Goal: Navigation & Orientation: Find specific page/section

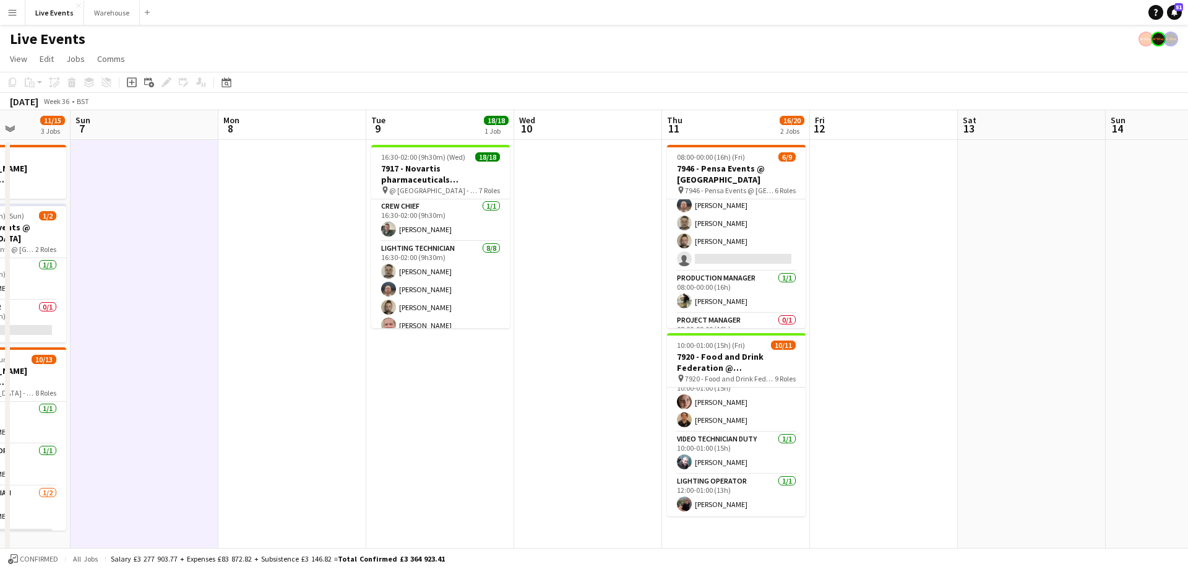
scroll to position [0, 372]
drag, startPoint x: 379, startPoint y: 126, endPoint x: 1034, endPoint y: 130, distance: 655.3
click at [1034, 130] on app-calendar-viewport "Thu 4 Fri 5 5/6 1 Job Sat 6 11/15 3 Jobs Sun 7 Mon 8 Tue 9 18/18 1 Job Wed 10 T…" at bounding box center [594, 470] width 1188 height 721
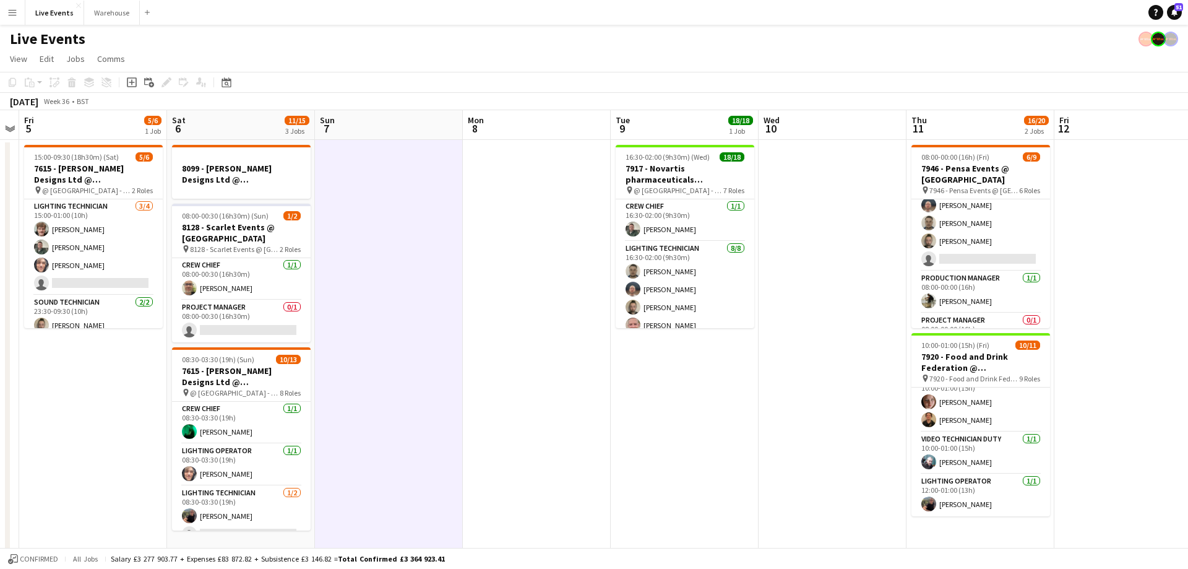
drag, startPoint x: 859, startPoint y: 126, endPoint x: 213, endPoint y: 145, distance: 646.2
click at [213, 145] on app-calendar-viewport "Mon 1 Tue 2 32/42 3 Jobs Wed 3 Thu 4 Fri 5 5/6 1 Job Sat 6 11/15 3 Jobs Sun 7 M…" at bounding box center [594, 470] width 1188 height 721
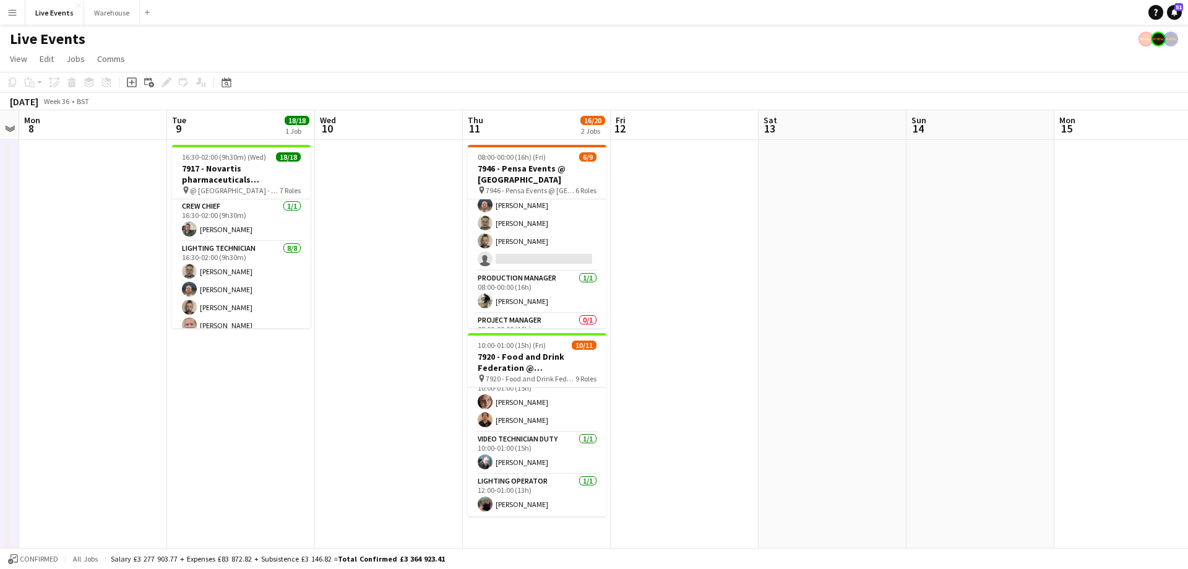
scroll to position [0, 575]
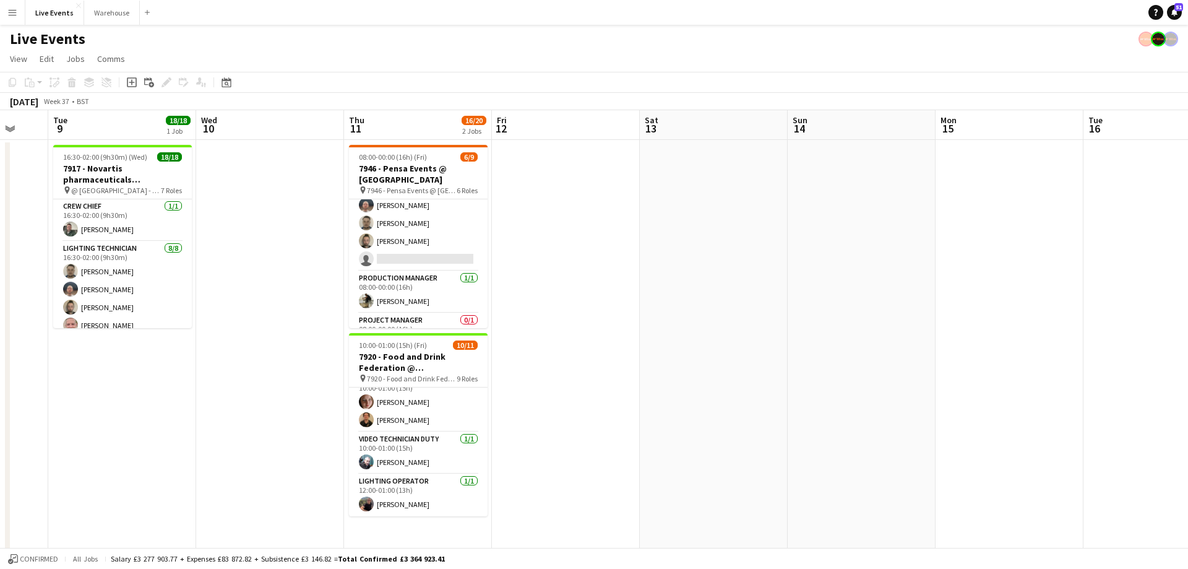
drag, startPoint x: 809, startPoint y: 136, endPoint x: 319, endPoint y: 135, distance: 490.0
click at [330, 134] on app-calendar-viewport "Sat 6 11/15 3 Jobs Sun 7 Mon 8 Tue 9 18/18 1 Job Wed 10 Thu 11 16/20 2 Jobs Fri…" at bounding box center [594, 470] width 1188 height 721
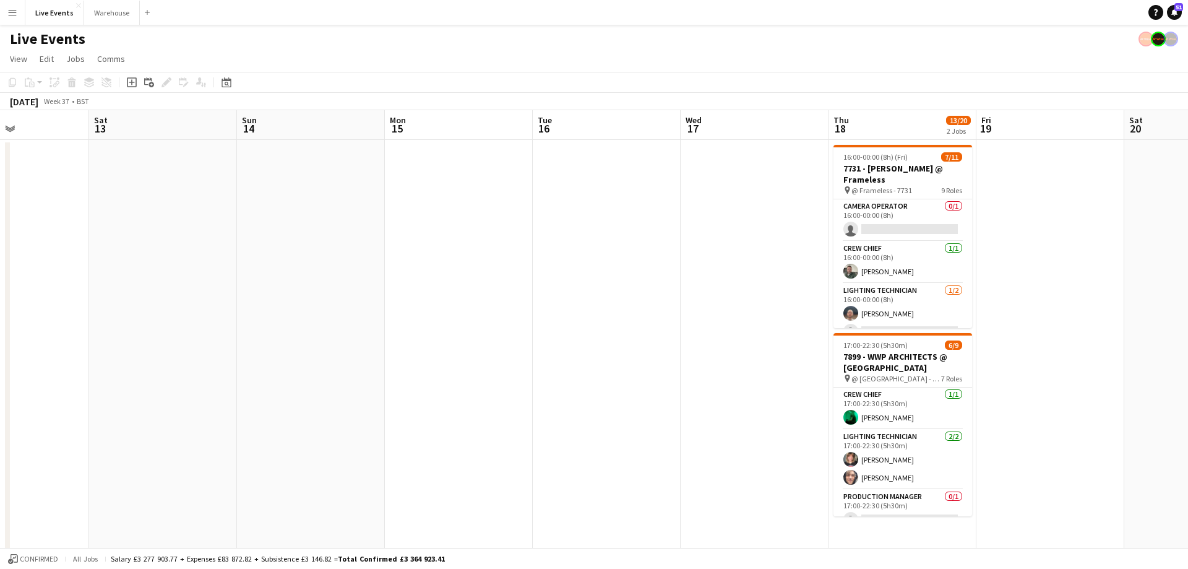
drag, startPoint x: 810, startPoint y: 125, endPoint x: 360, endPoint y: 119, distance: 449.9
click at [410, 114] on app-calendar-viewport "Wed 10 Thu 11 16/20 2 Jobs Fri 12 Sat 13 Sun 14 Mon 15 Tue 16 Wed 17 Thu 18 13/…" at bounding box center [594, 470] width 1188 height 721
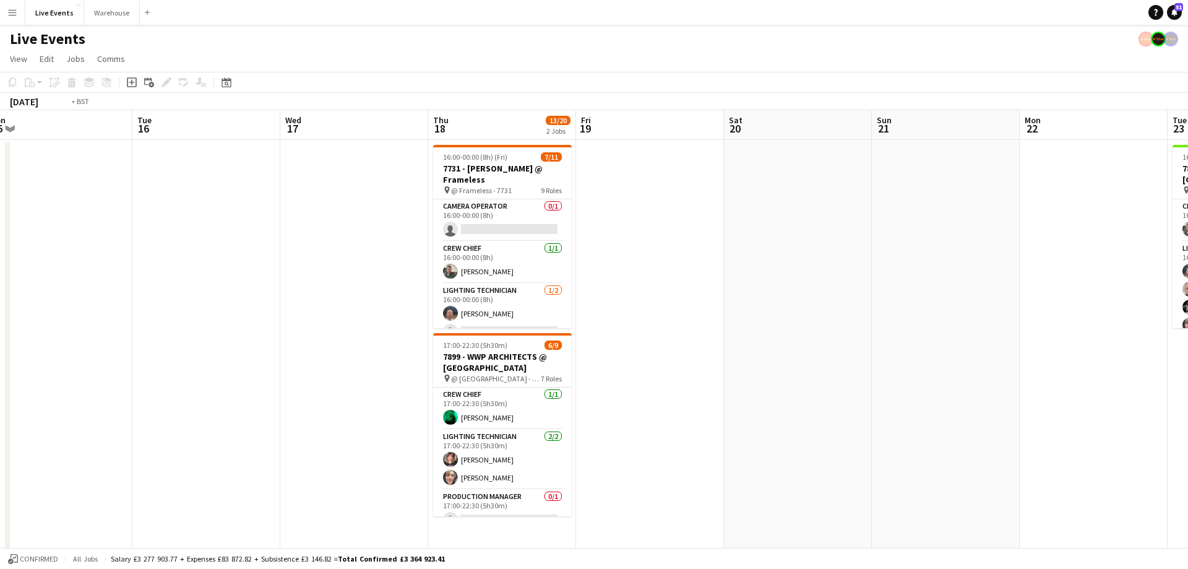
drag, startPoint x: 833, startPoint y: 137, endPoint x: 396, endPoint y: 138, distance: 436.8
click at [399, 137] on app-calendar-viewport "Fri 12 Sat 13 Sun 14 Mon 15 Tue 16 Wed 17 Thu 18 13/20 2 Jobs Fri 19 Sat 20 Sun…" at bounding box center [594, 470] width 1188 height 721
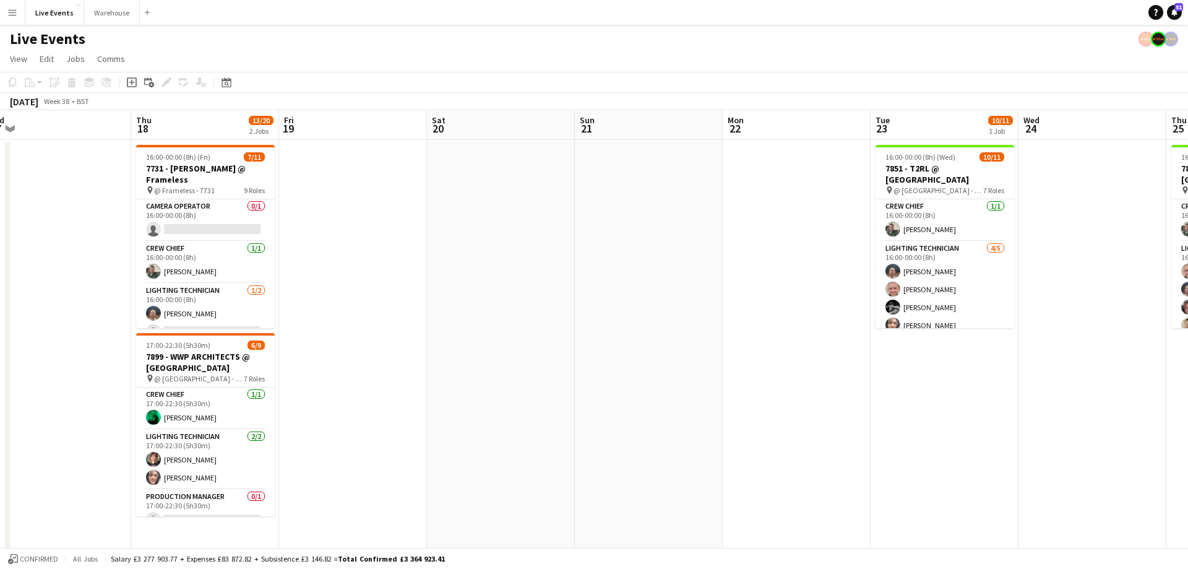
scroll to position [0, 494]
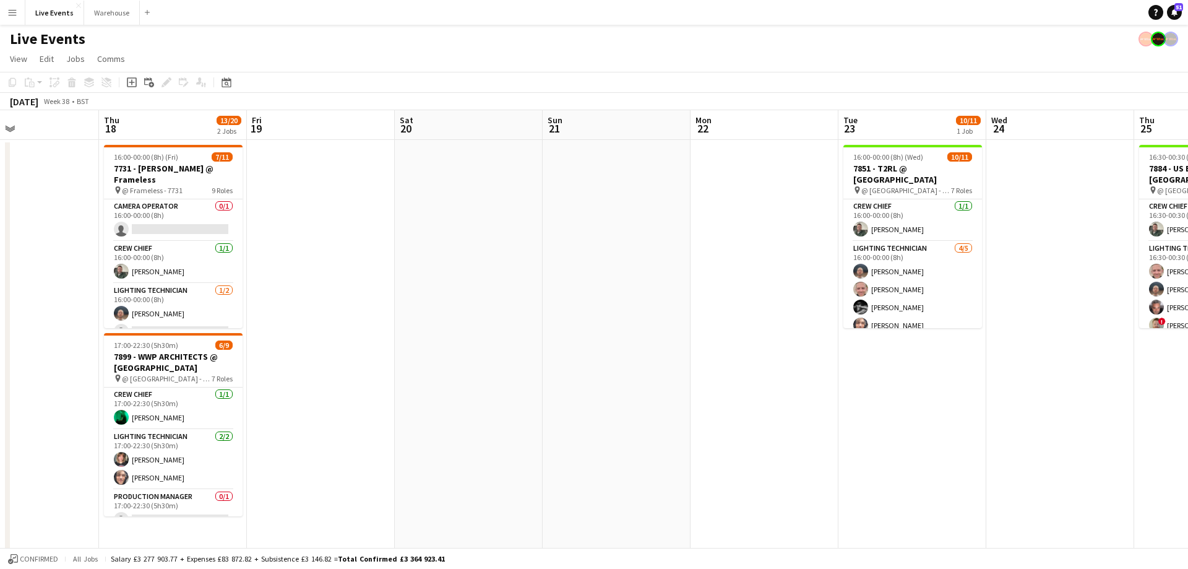
drag, startPoint x: 783, startPoint y: 119, endPoint x: 553, endPoint y: 117, distance: 229.6
click at [553, 117] on app-calendar-viewport "Sun 14 Mon 15 Tue 16 Wed 17 Thu 18 13/20 2 Jobs Fri 19 Sat 20 Sun 21 Mon 22 Tue…" at bounding box center [594, 470] width 1188 height 721
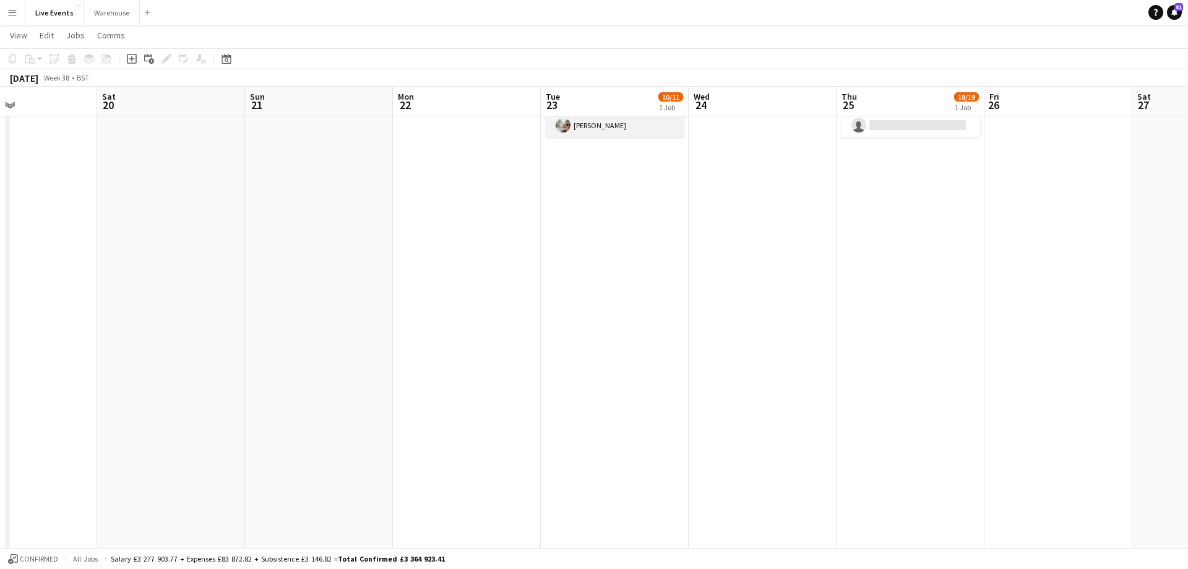
scroll to position [0, 0]
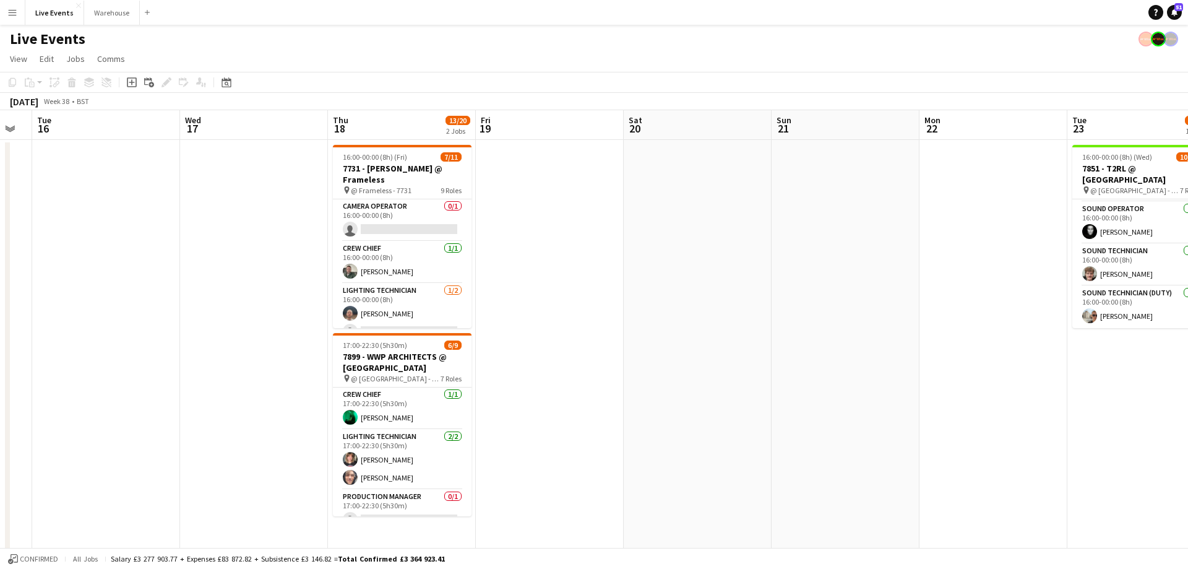
drag, startPoint x: 395, startPoint y: 119, endPoint x: 747, endPoint y: 122, distance: 351.5
click at [928, 119] on app-calendar-viewport "Sun 14 Mon 15 Tue 16 Wed 17 Thu 18 13/20 2 Jobs Fri 19 Sat 20 Sun 21 Mon 22 Tue…" at bounding box center [594, 470] width 1188 height 721
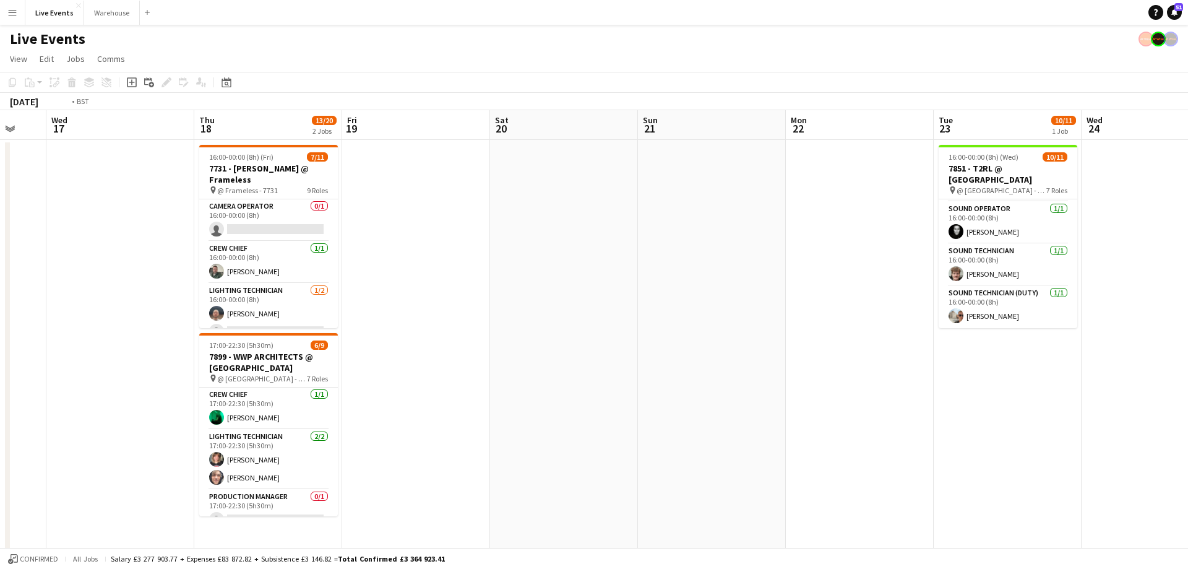
drag, startPoint x: 750, startPoint y: 127, endPoint x: 908, endPoint y: 137, distance: 158.1
click at [919, 139] on app-calendar-viewport "Sun 14 Mon 15 Tue 16 Wed 17 Thu 18 13/20 2 Jobs Fri 19 Sat 20 Sun 21 Mon 22 Tue…" at bounding box center [594, 470] width 1188 height 721
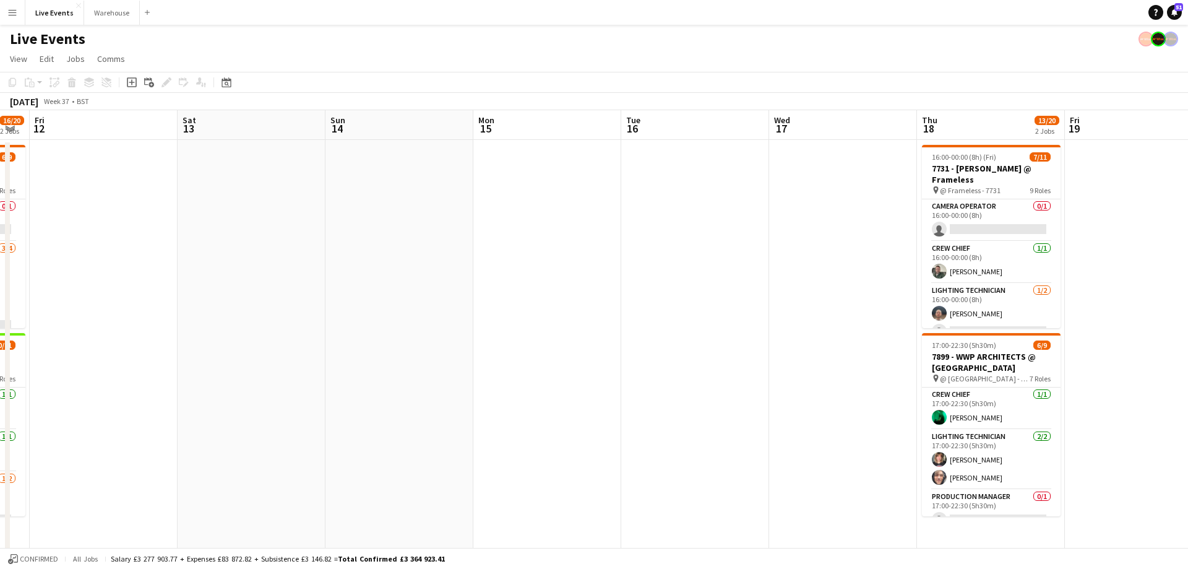
drag, startPoint x: 583, startPoint y: 147, endPoint x: 660, endPoint y: 132, distance: 78.1
click at [728, 142] on app-calendar-viewport "Wed 10 Thu 11 16/20 2 Jobs Fri 12 Sat 13 Sun 14 Mon 15 Tue 16 Wed 17 Thu 18 13/…" at bounding box center [594, 470] width 1188 height 721
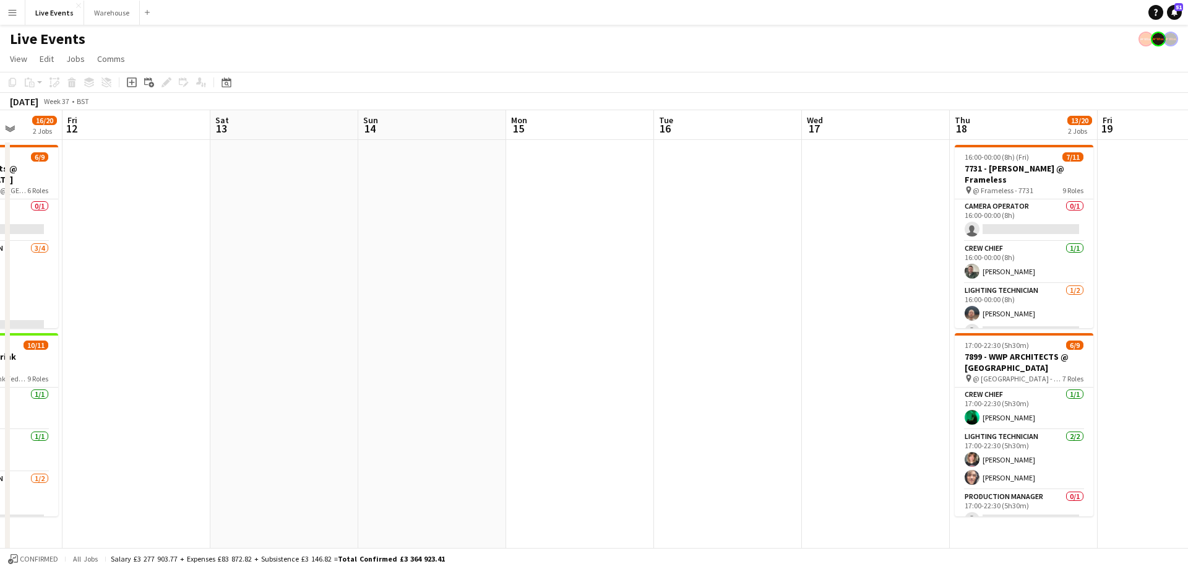
click at [716, 133] on app-calendar-viewport "Tue 9 18/18 1 Job Wed 10 Thu 11 16/20 2 Jobs Fri 12 Sat 13 Sun 14 Mon 15 Tue 16…" at bounding box center [594, 470] width 1188 height 721
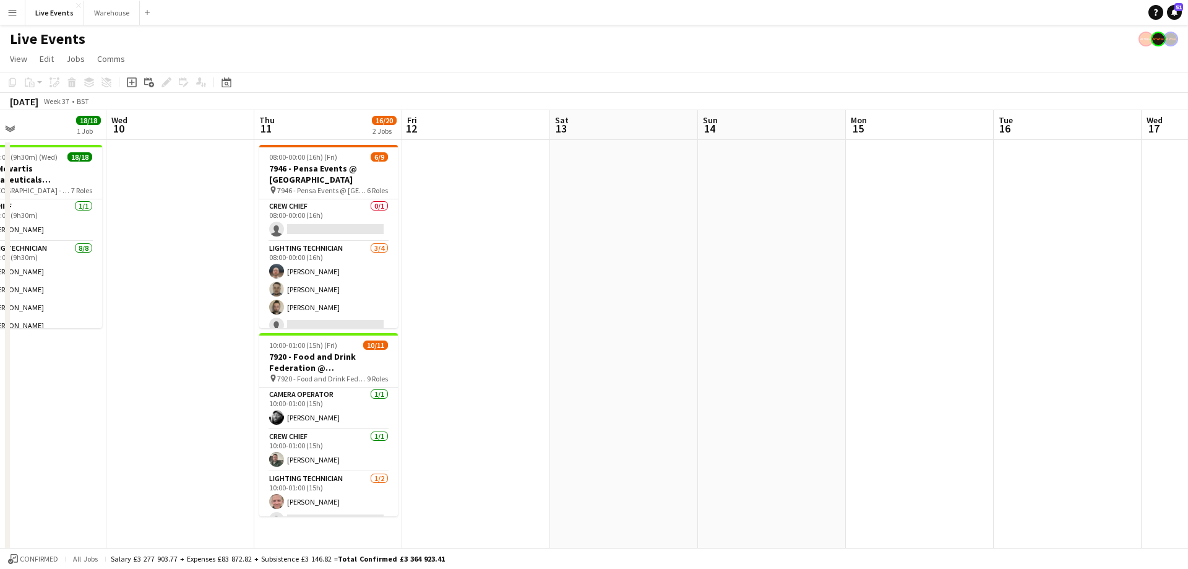
drag, startPoint x: 588, startPoint y: 129, endPoint x: 559, endPoint y: 134, distance: 29.5
click at [806, 134] on app-calendar-viewport "Mon 8 Tue 9 18/18 1 Job Wed 10 Thu 11 16/20 2 Jobs Fri 12 Sat 13 Sun 14 Mon 15 …" at bounding box center [594, 470] width 1188 height 721
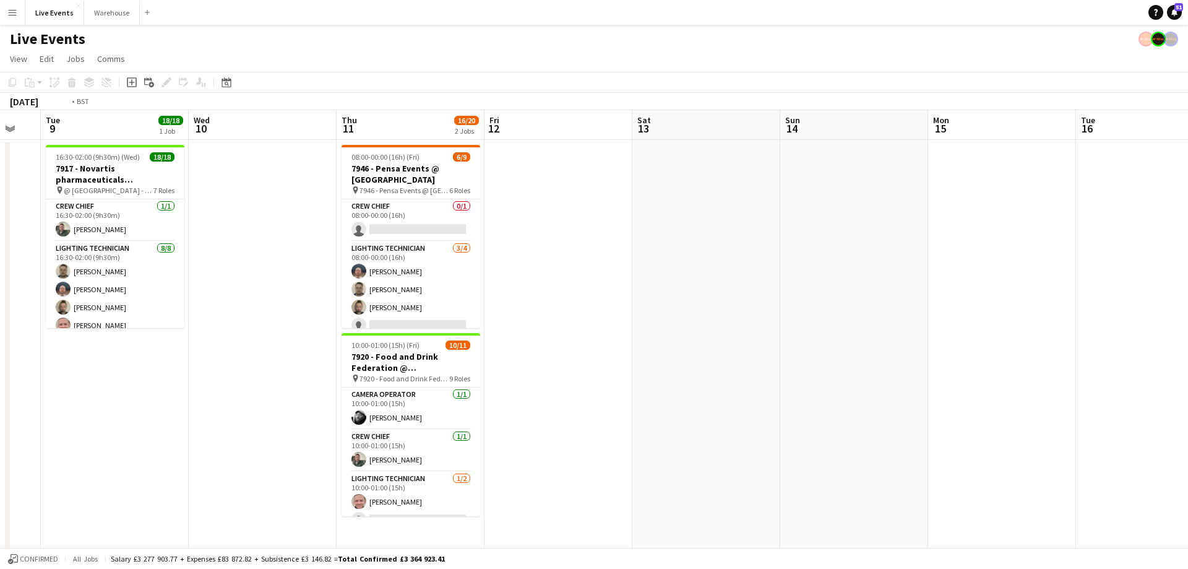
drag, startPoint x: 657, startPoint y: 136, endPoint x: 738, endPoint y: 136, distance: 80.4
click at [769, 139] on app-calendar-viewport "Sun 7 Mon 8 Tue 9 18/18 1 Job Wed 10 Thu 11 16/20 2 Jobs Fri 12 Sat 13 Sun 14 M…" at bounding box center [594, 470] width 1188 height 721
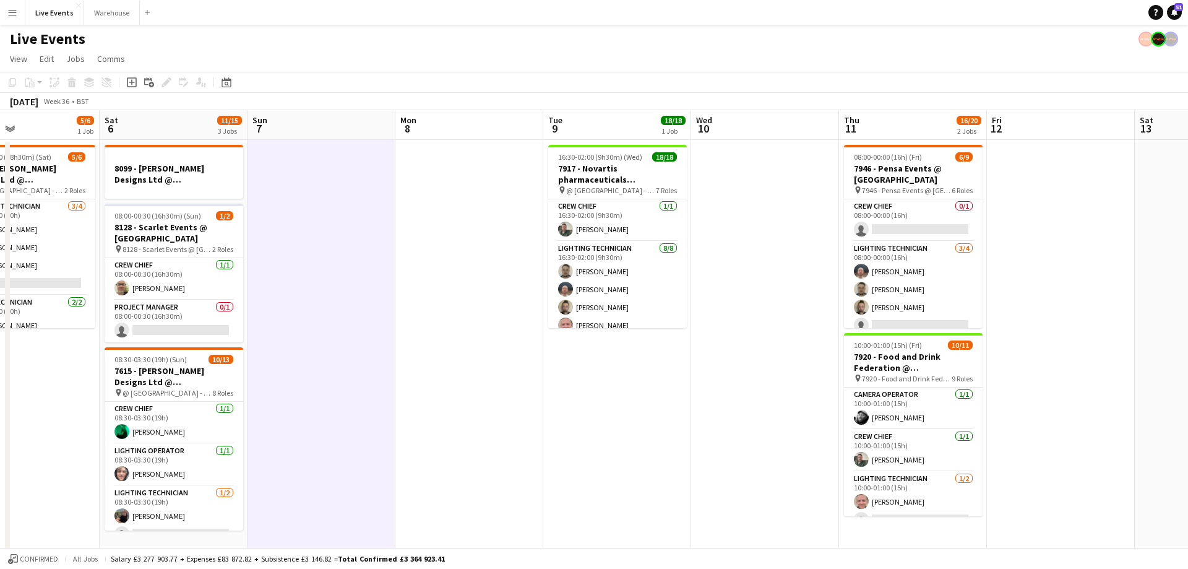
drag, startPoint x: 532, startPoint y: 133, endPoint x: 734, endPoint y: 137, distance: 201.7
click at [734, 137] on app-calendar-viewport "Wed 3 Thu 4 Fri 5 5/6 1 Job Sat 6 11/15 3 Jobs Sun 7 Mon 8 Tue 9 18/18 1 Job We…" at bounding box center [594, 470] width 1188 height 721
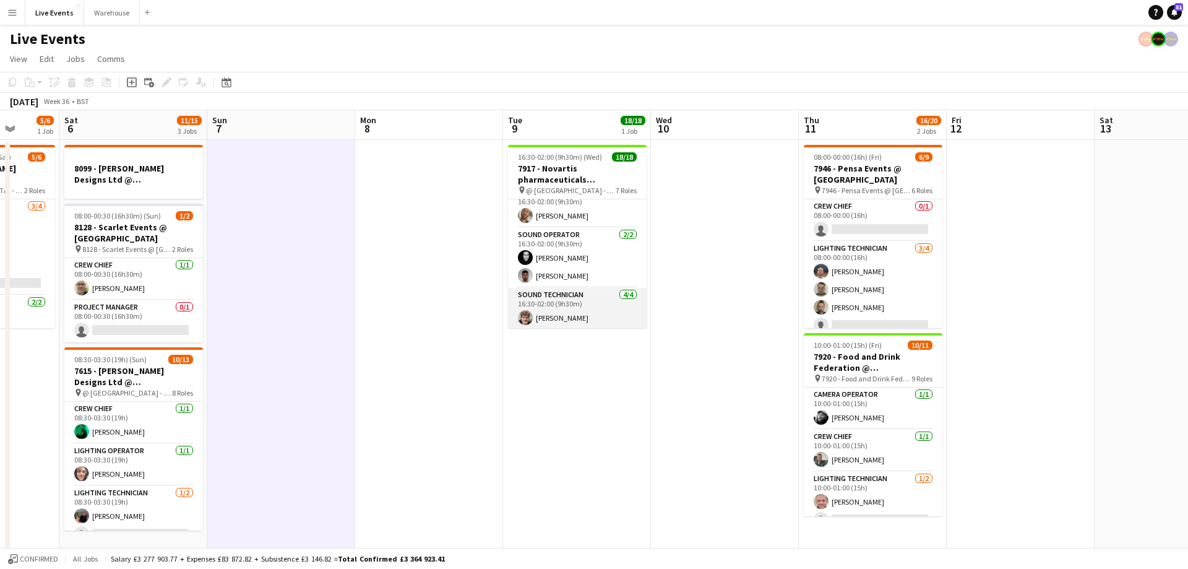
scroll to position [363, 0]
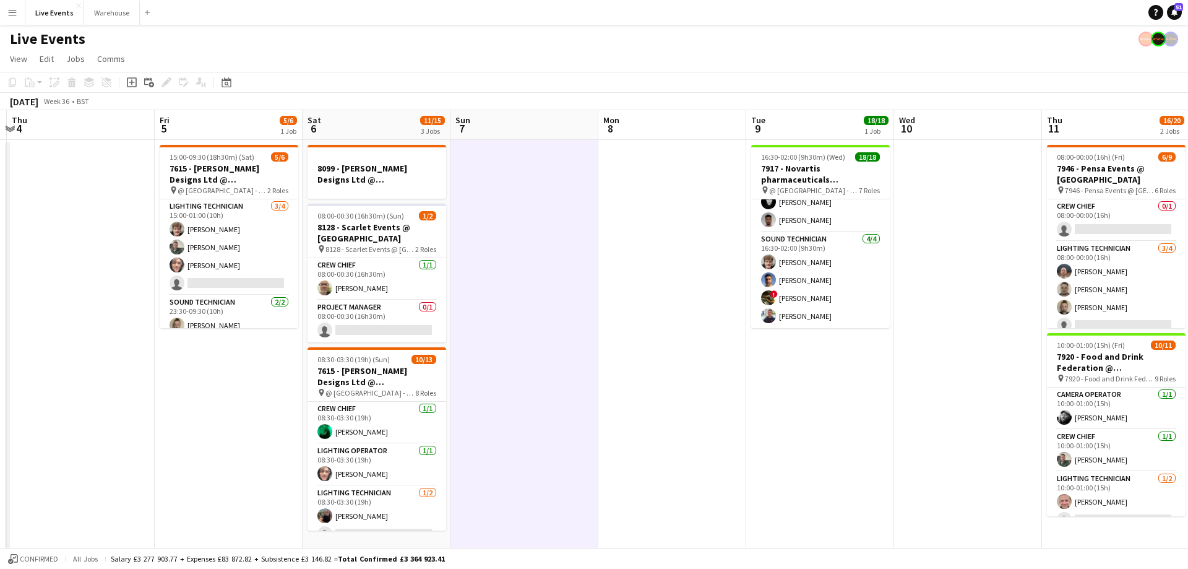
drag, startPoint x: 235, startPoint y: 128, endPoint x: 483, endPoint y: 135, distance: 247.6
click at [483, 135] on app-calendar-viewport "Tue 2 32/42 3 Jobs Wed 3 Thu 4 Fri 5 5/6 1 Job Sat 6 11/15 3 Jobs Sun 7 Mon 8 T…" at bounding box center [594, 470] width 1188 height 721
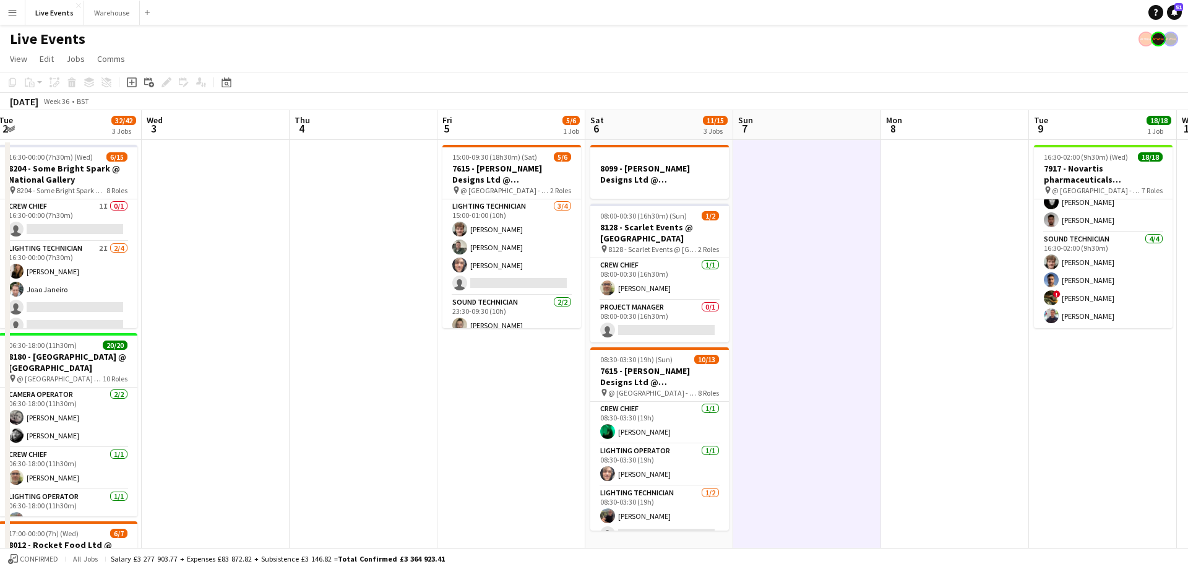
drag, startPoint x: 281, startPoint y: 129, endPoint x: 809, endPoint y: 87, distance: 530.1
click at [817, 87] on app-calendar "Copy Paste Paste Ctrl+V Paste with crew Ctrl+Shift+V Paste linked Job [GEOGRAPH…" at bounding box center [594, 452] width 1188 height 760
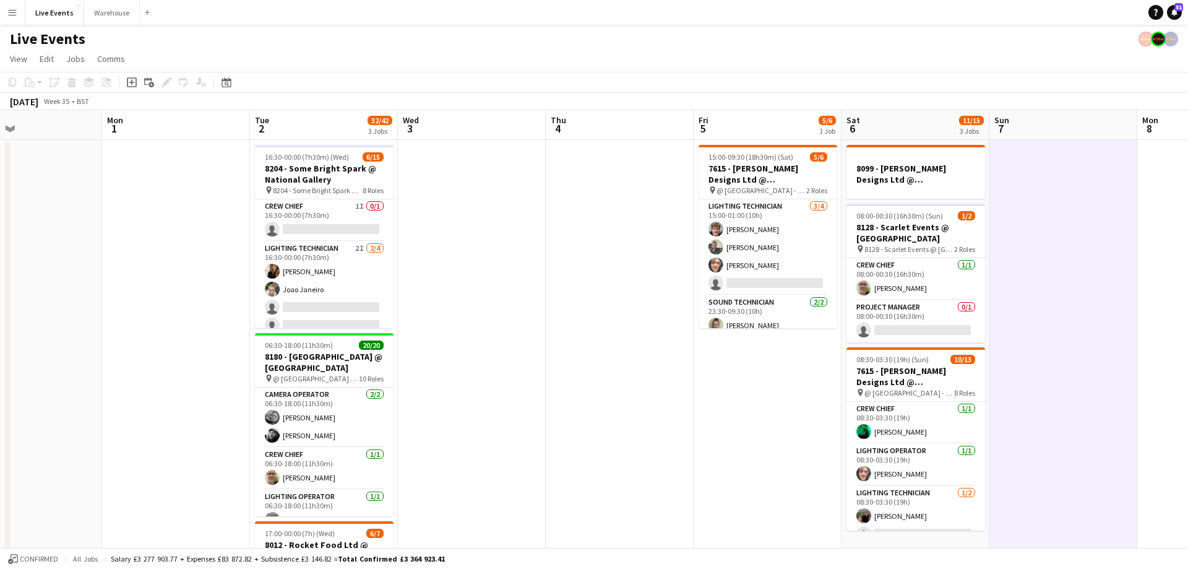
drag, startPoint x: 449, startPoint y: 129, endPoint x: 624, endPoint y: 134, distance: 175.2
click at [626, 134] on app-calendar-viewport "Fri 29 Sat 30 Sun 31 Mon 1 Tue 2 32/42 3 Jobs Wed 3 Thu 4 Fri 5 5/6 1 Job Sat 6…" at bounding box center [594, 470] width 1188 height 721
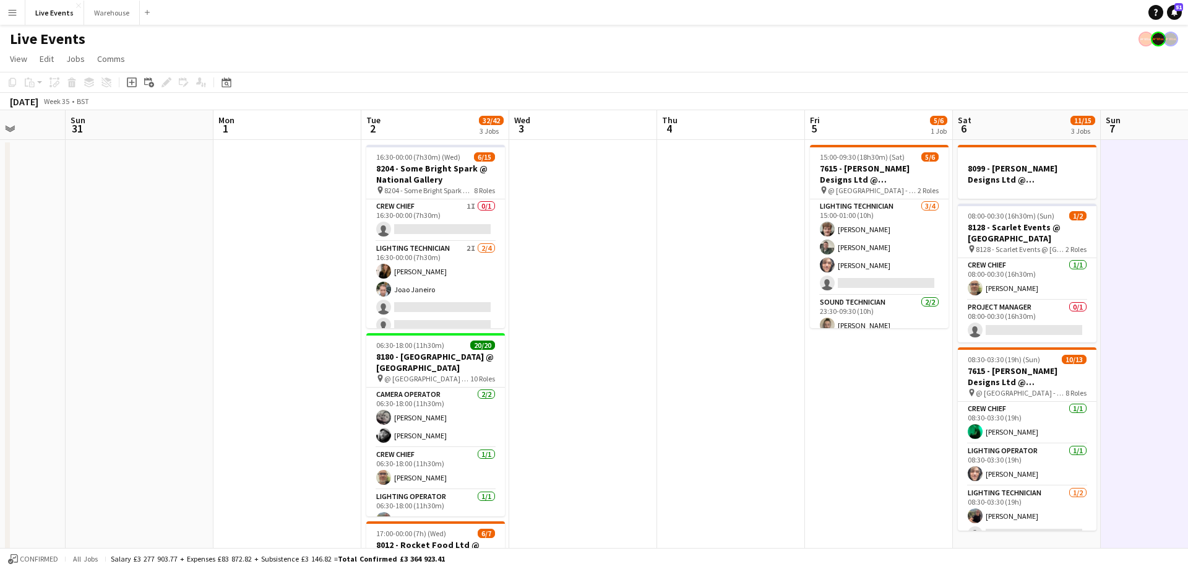
drag, startPoint x: 442, startPoint y: 124, endPoint x: 575, endPoint y: 130, distance: 132.6
click at [575, 130] on app-calendar-viewport "Fri 29 Sat 30 Sun 31 Mon 1 Tue 2 32/42 3 Jobs Wed 3 Thu 4 Fri 5 5/6 1 Job Sat 6…" at bounding box center [594, 470] width 1188 height 721
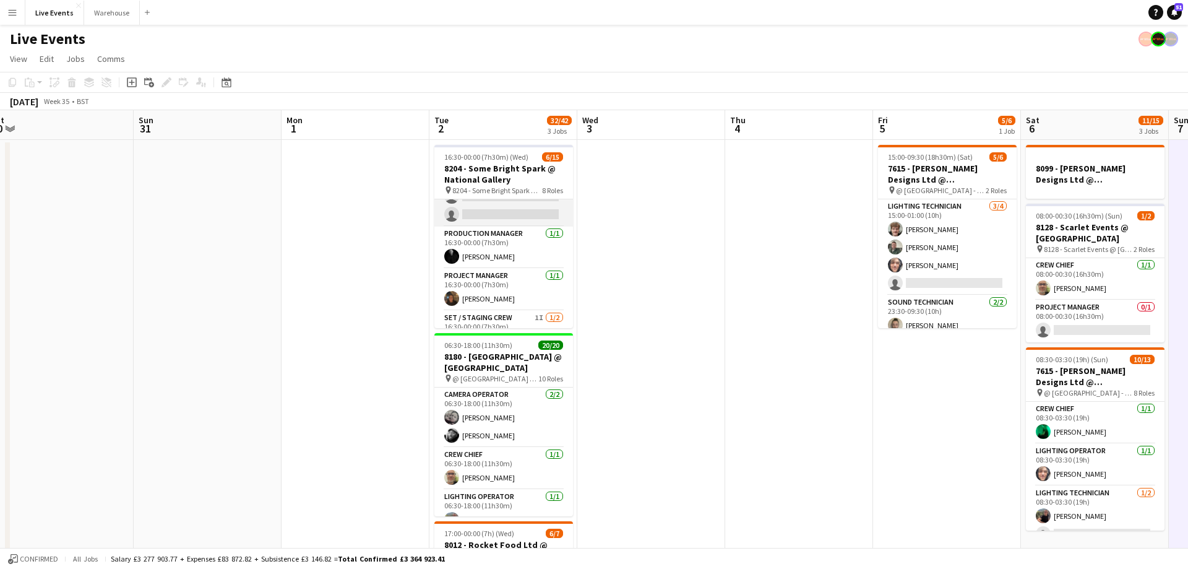
scroll to position [0, 0]
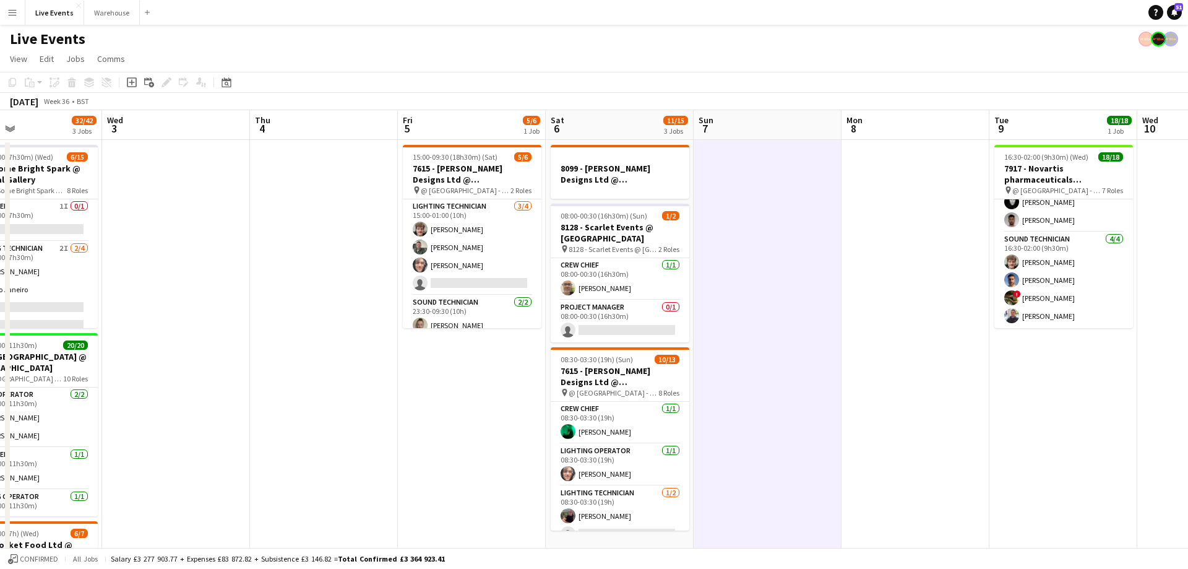
drag, startPoint x: 845, startPoint y: 126, endPoint x: 369, endPoint y: 144, distance: 475.6
click at [369, 144] on app-calendar-viewport "Sat 30 Sun 31 Mon 1 Tue 2 32/42 3 Jobs Wed 3 Thu 4 Fri 5 5/6 1 Job Sat 6 11/15 …" at bounding box center [594, 470] width 1188 height 721
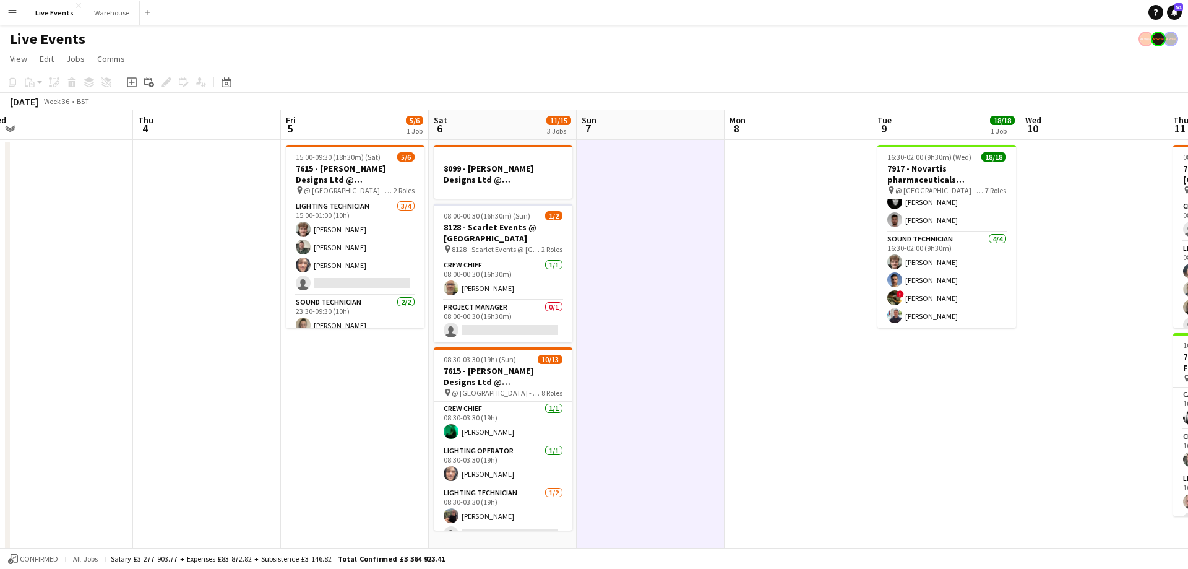
scroll to position [0, 456]
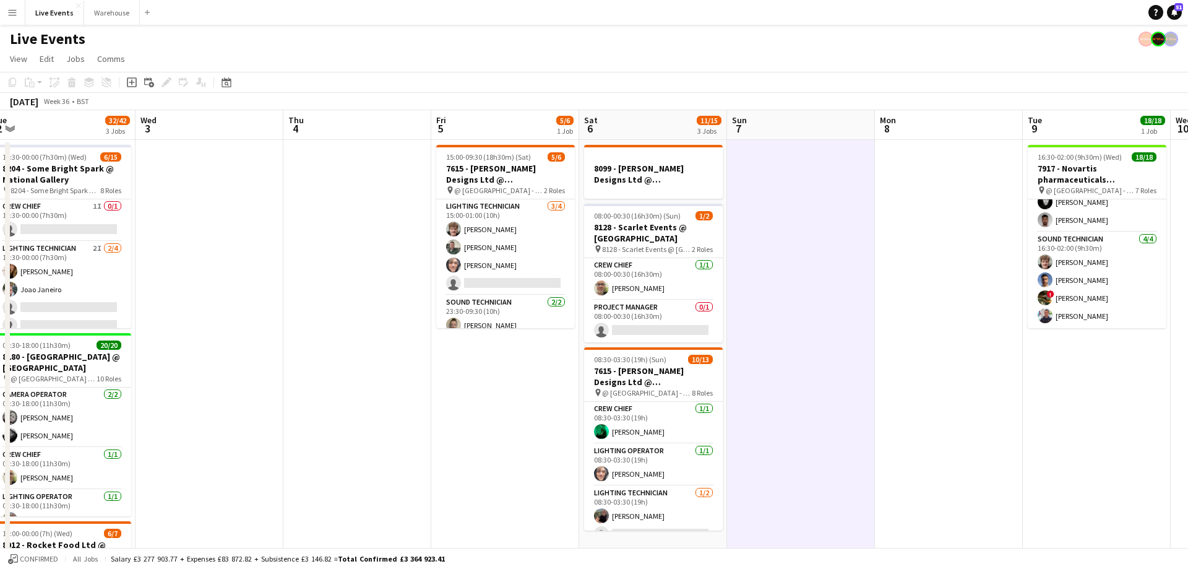
drag, startPoint x: 758, startPoint y: 127, endPoint x: 496, endPoint y: 132, distance: 262.4
click at [496, 132] on app-calendar-viewport "Sat 30 Sun 31 Mon 1 Tue 2 32/42 3 Jobs Wed 3 Thu 4 Fri 5 5/6 1 Job Sat 6 11/15 …" at bounding box center [594, 470] width 1188 height 721
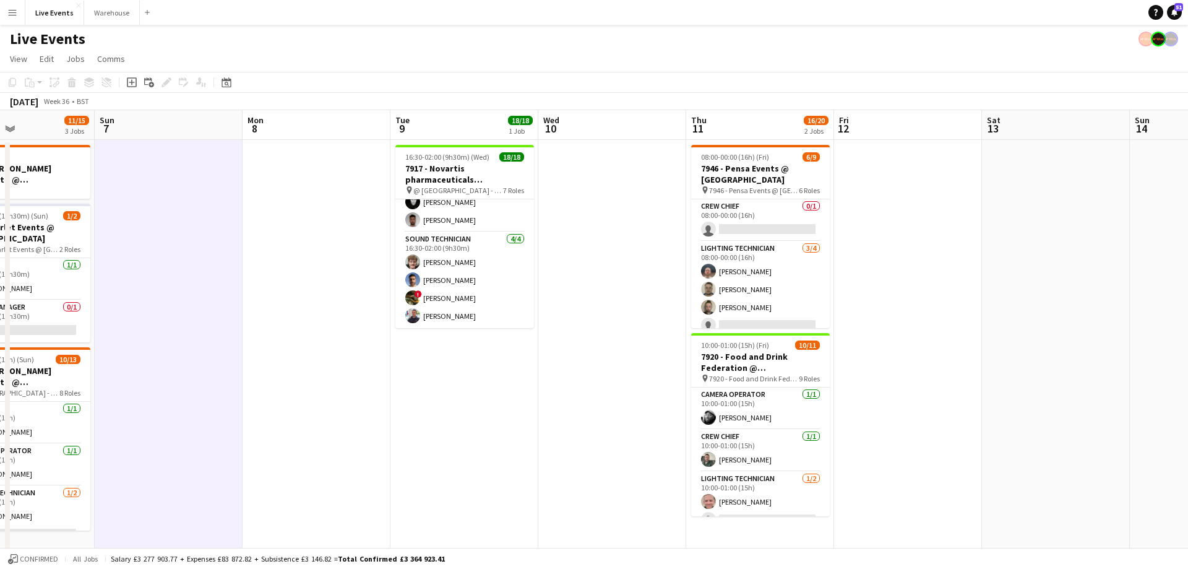
drag, startPoint x: 649, startPoint y: 127, endPoint x: 388, endPoint y: 137, distance: 261.3
click at [388, 137] on app-calendar-viewport "Wed 3 Thu 4 Fri 5 5/6 1 Job Sat 6 11/15 3 Jobs Sun 7 Mon 8 Tue 9 18/18 1 Job We…" at bounding box center [594, 470] width 1188 height 721
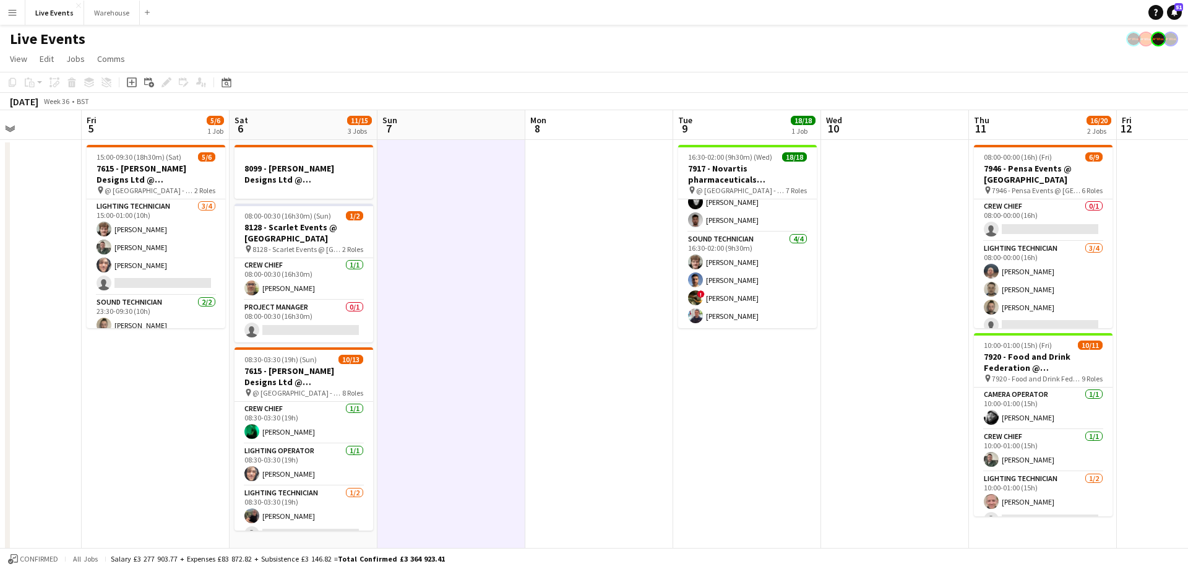
drag, startPoint x: 239, startPoint y: 121, endPoint x: 819, endPoint y: 150, distance: 581.1
click at [819, 150] on app-calendar-viewport "Tue 2 32/42 3 Jobs Wed 3 Thu 4 Fri 5 5/6 1 Job Sat 6 11/15 3 Jobs Sun 7 Mon 8 T…" at bounding box center [594, 470] width 1188 height 721
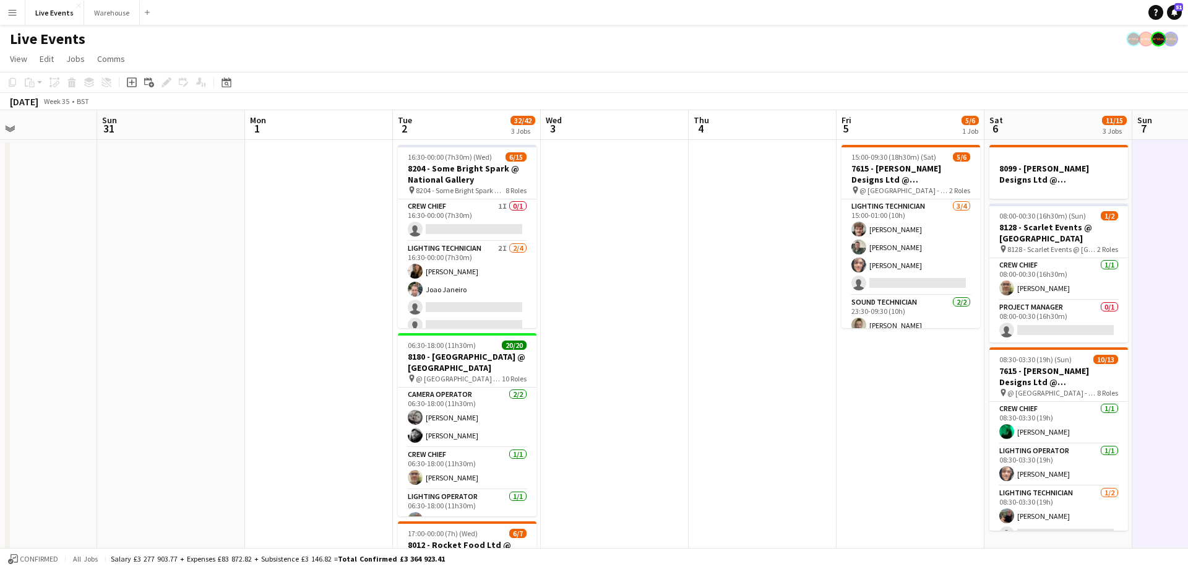
drag, startPoint x: 441, startPoint y: 131, endPoint x: 900, endPoint y: 145, distance: 459.3
click at [900, 145] on app-calendar-viewport "Thu 28 Fri 29 Sat 30 Sun 31 Mon 1 Tue 2 32/42 3 Jobs Wed 3 Thu 4 Fri 5 5/6 1 Jo…" at bounding box center [594, 470] width 1188 height 721
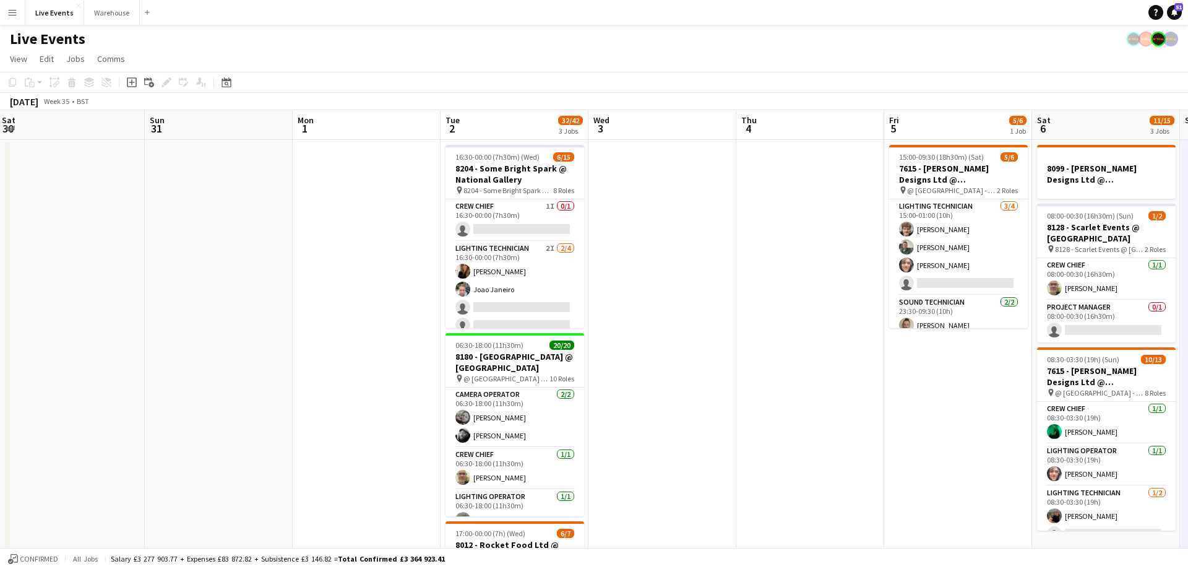
drag, startPoint x: 479, startPoint y: 132, endPoint x: 523, endPoint y: 130, distance: 44.0
click at [523, 130] on app-calendar-viewport "Thu 28 Fri 29 Sat 30 Sun 31 Mon 1 Tue 2 32/42 3 Jobs Wed 3 Thu 4 Fri 5 5/6 1 Jo…" at bounding box center [594, 470] width 1188 height 721
